Goal: Find specific page/section: Find specific page/section

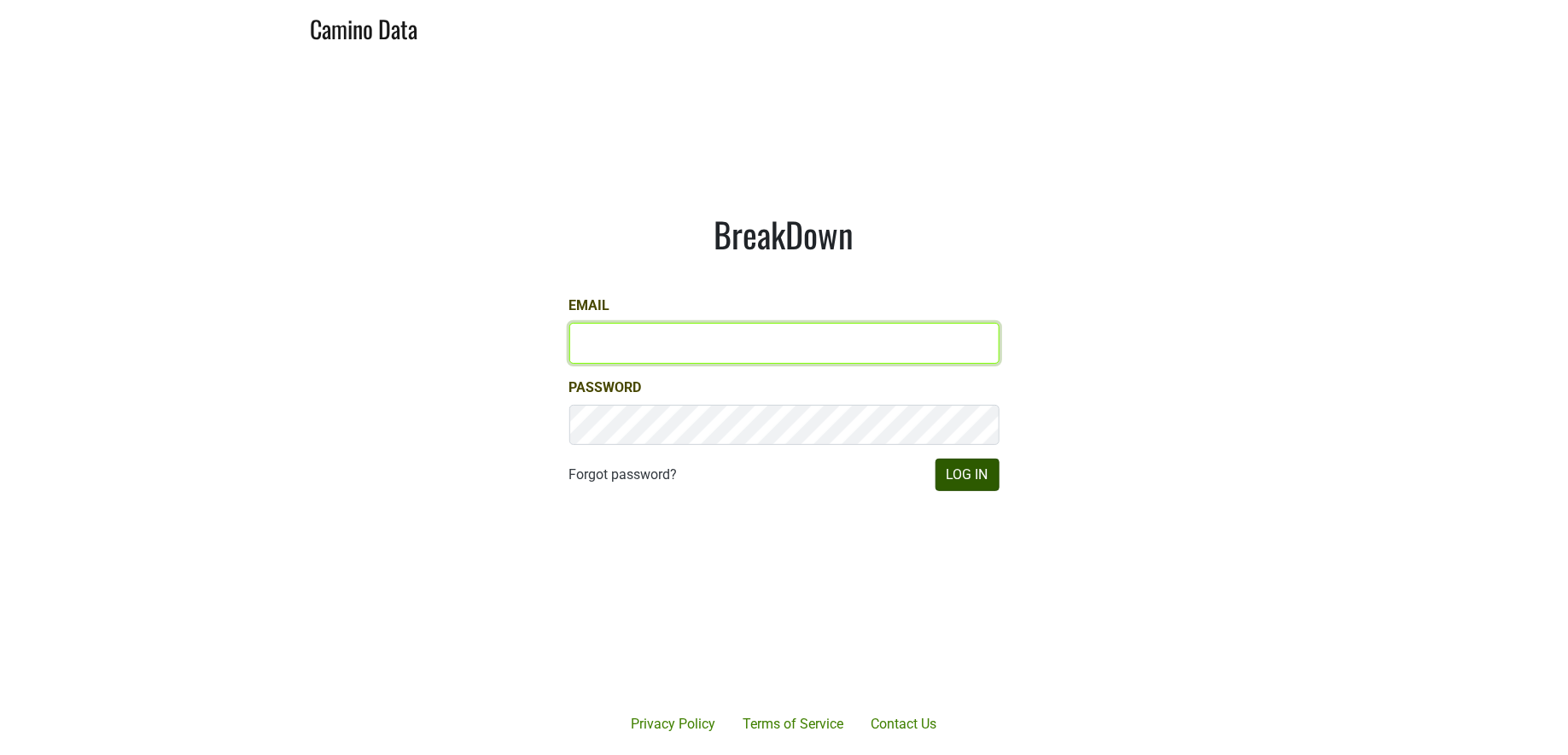
type input "jill@matthiasson.com"
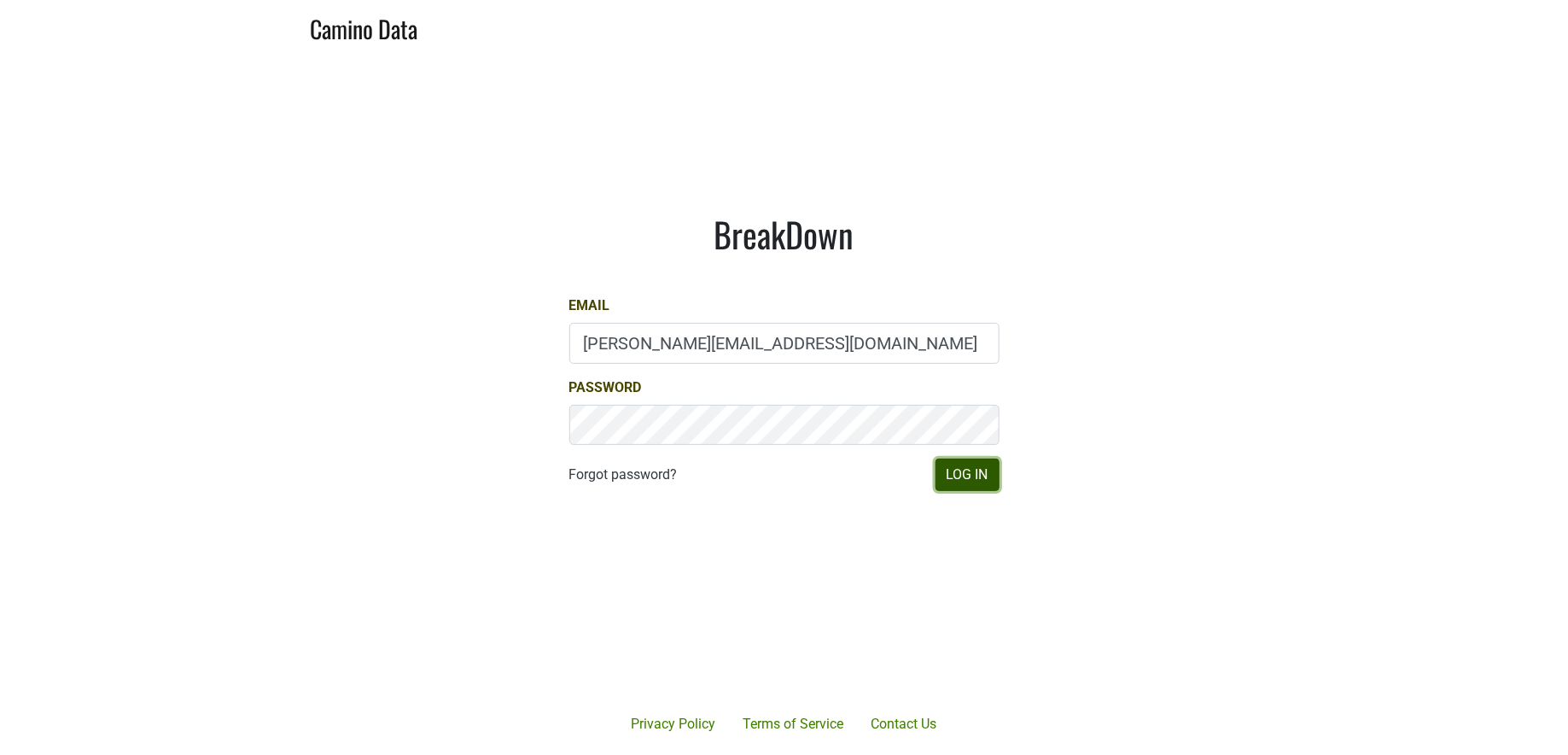
click at [961, 472] on button "Log In" at bounding box center [967, 475] width 64 height 33
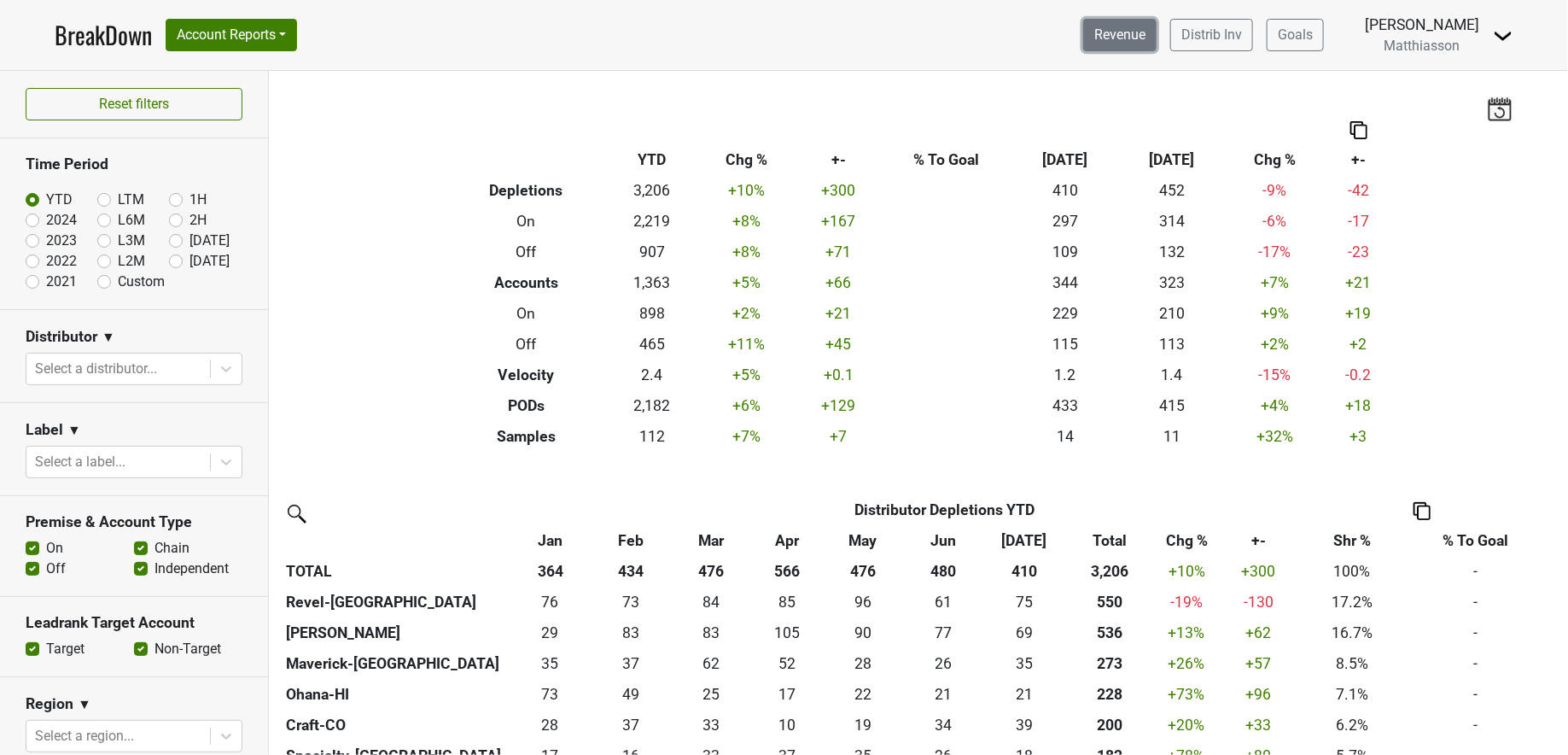
click at [1122, 38] on link "Revenue" at bounding box center [1121, 35] width 74 height 33
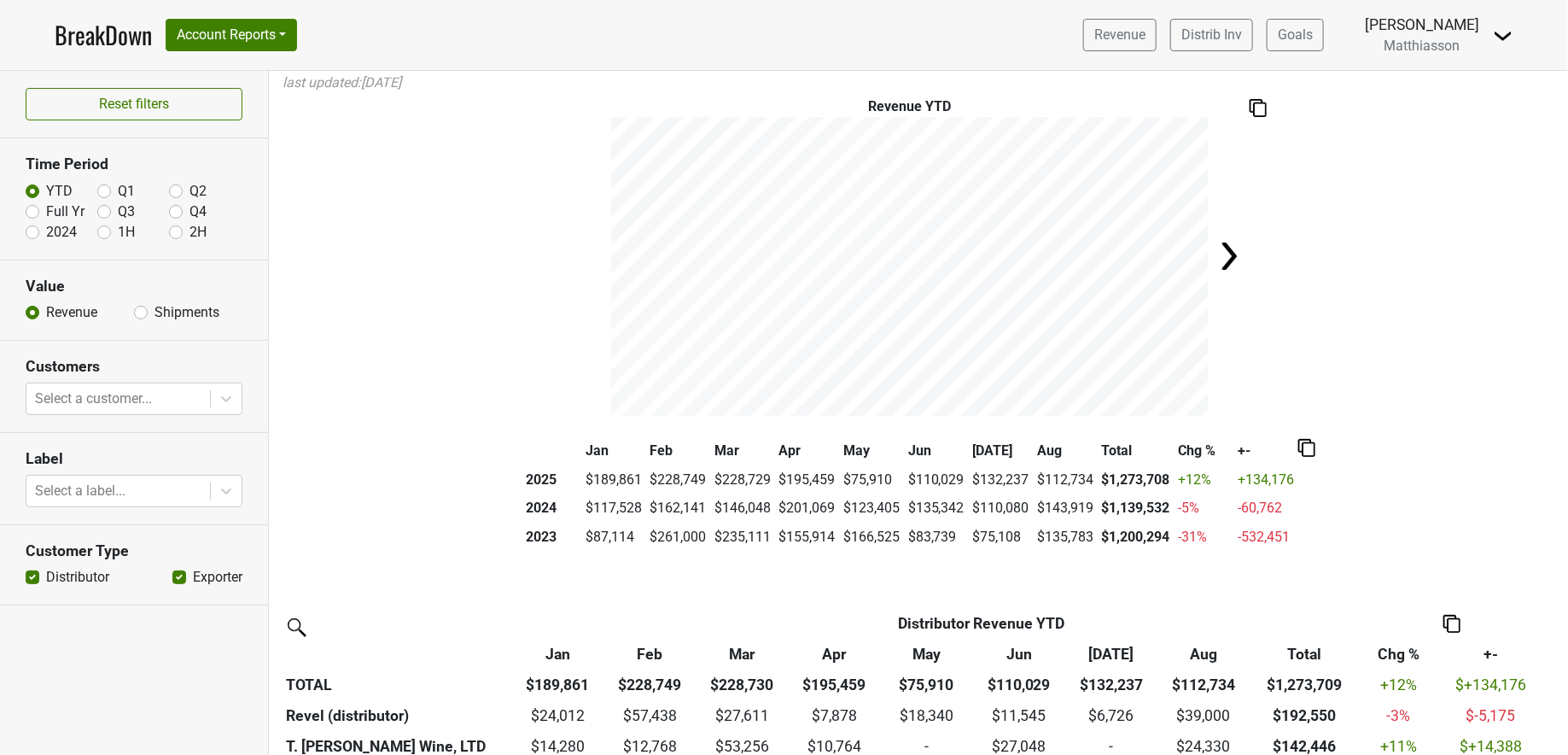
scroll to position [19, 0]
